Goal: Information Seeking & Learning: Understand process/instructions

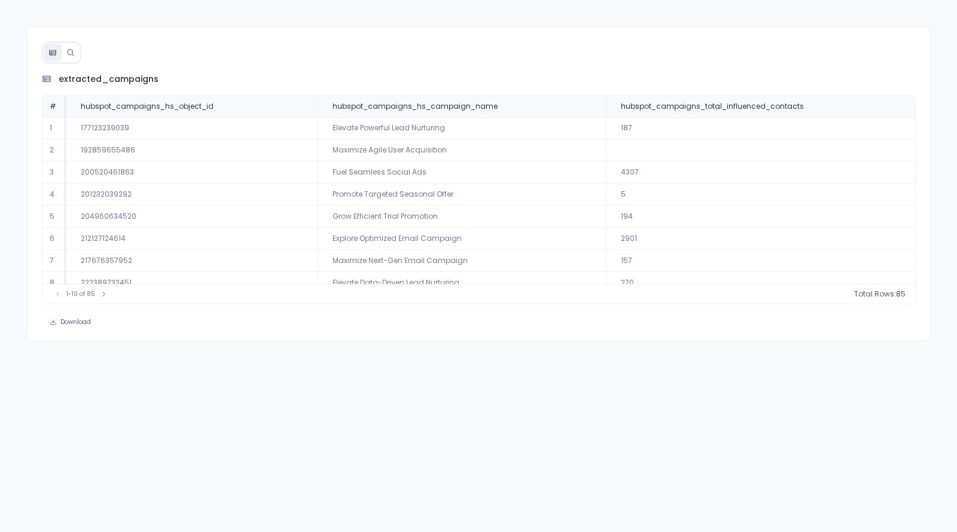
click at [66, 56] on button at bounding box center [71, 53] width 18 height 18
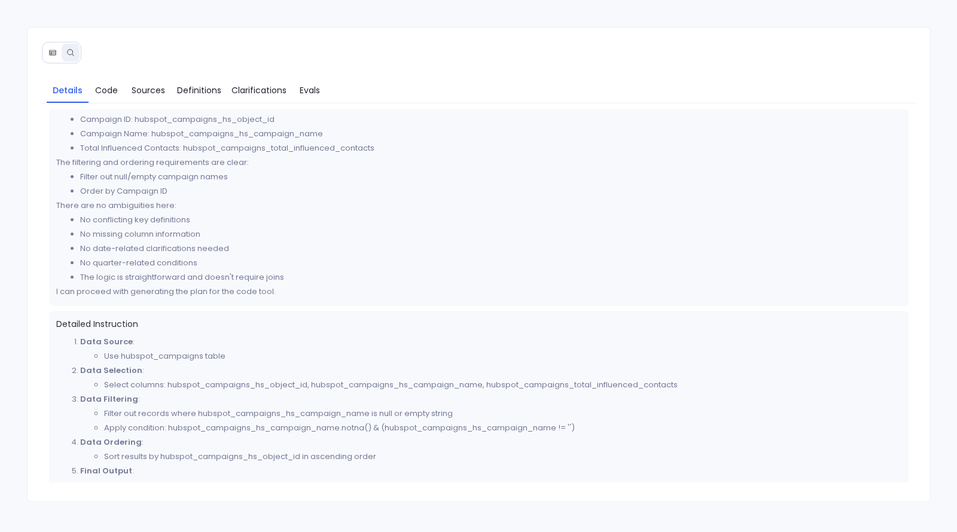
scroll to position [277, 0]
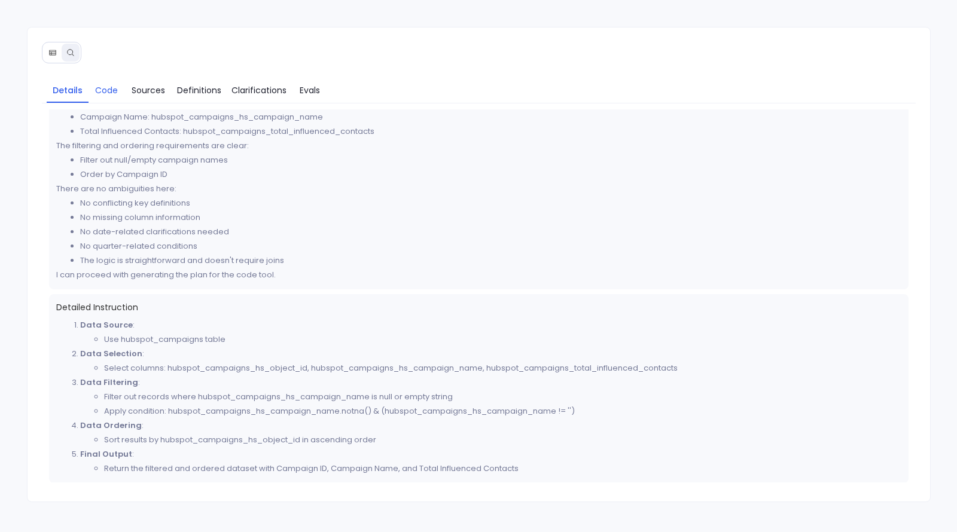
click at [116, 97] on link "Code" at bounding box center [106, 90] width 36 height 25
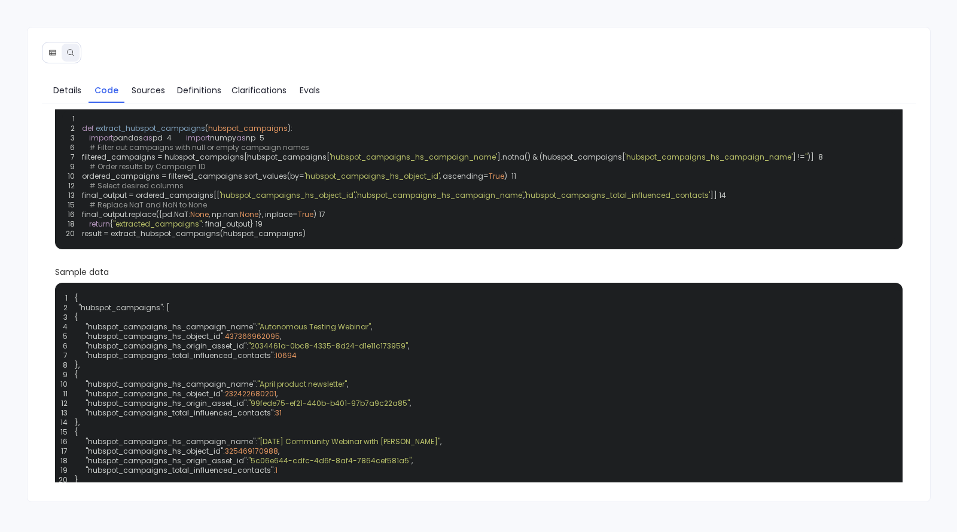
scroll to position [0, 0]
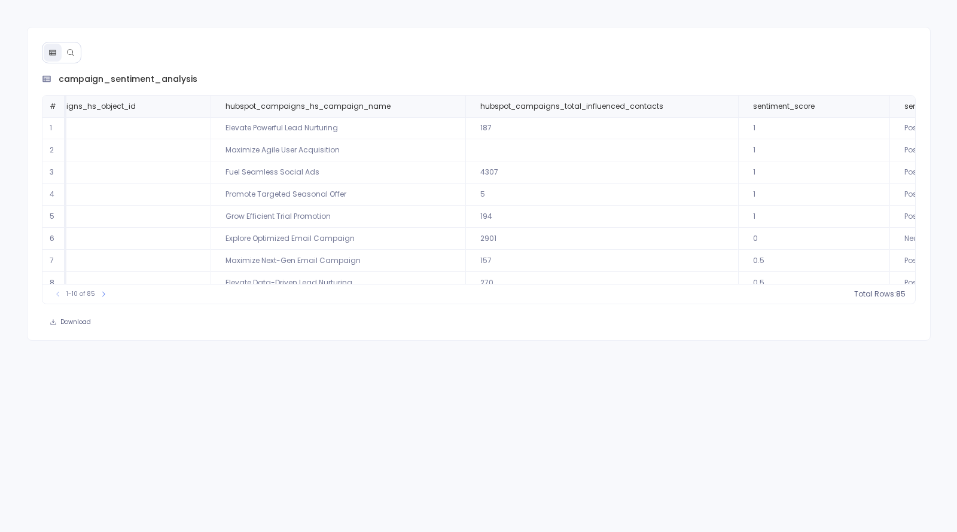
scroll to position [0, 372]
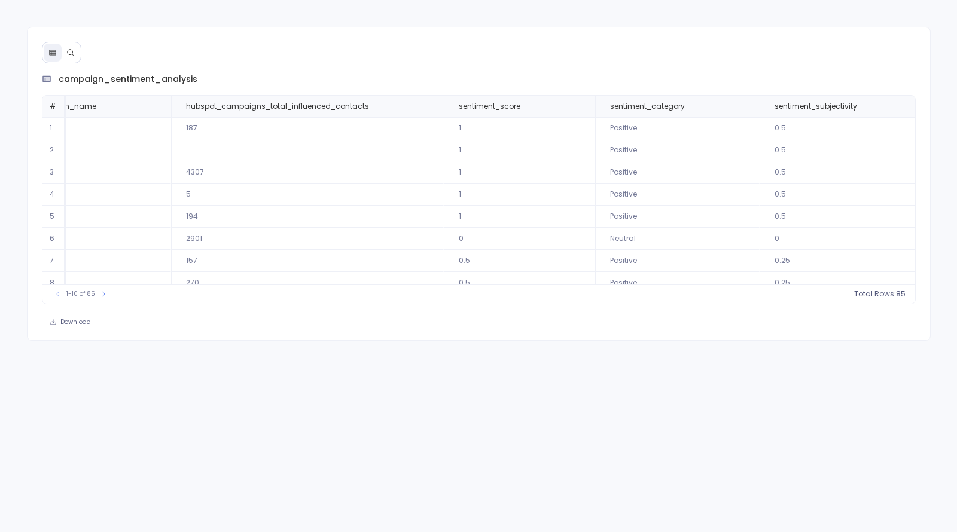
click at [66, 56] on icon at bounding box center [70, 52] width 8 height 8
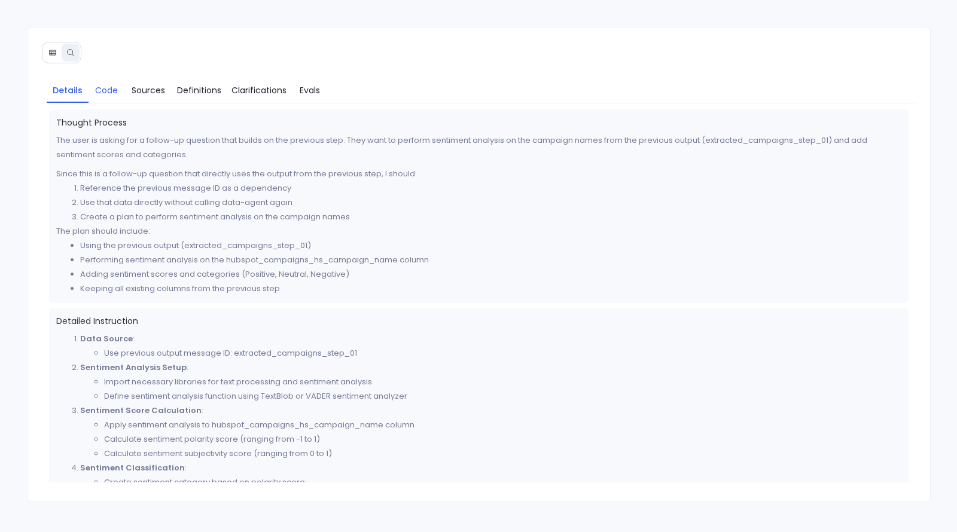
click at [121, 91] on link "Code" at bounding box center [106, 90] width 36 height 25
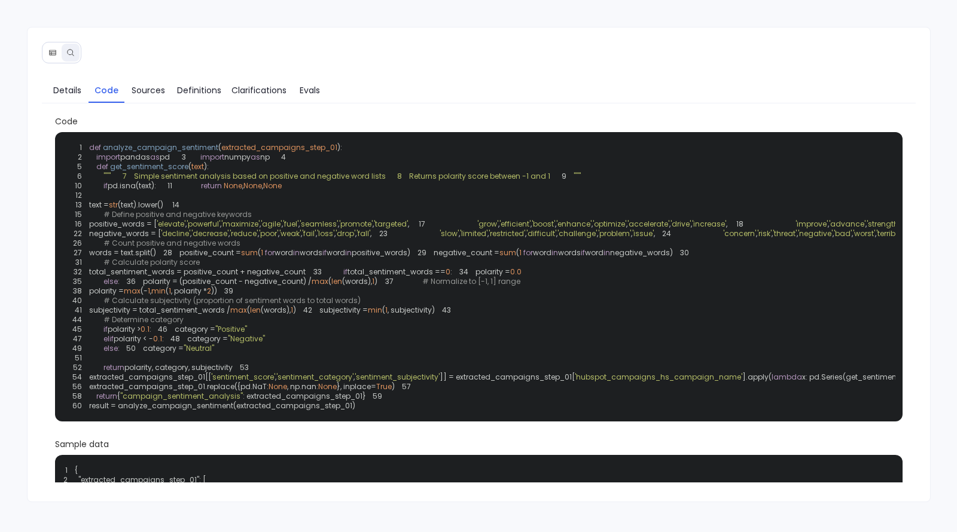
drag, startPoint x: 168, startPoint y: 285, endPoint x: 365, endPoint y: 323, distance: 200.3
click at [365, 323] on code "1 def analyze_campaign_sentiment ( extracted_campaigns_step_01 ): 2 import pand…" at bounding box center [885, 276] width 1638 height 268
